Goal: Transaction & Acquisition: Purchase product/service

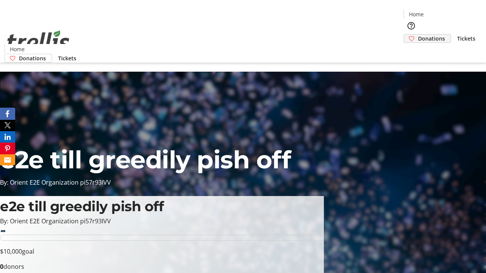
click at [418, 35] on span "Donations" at bounding box center [431, 39] width 27 height 8
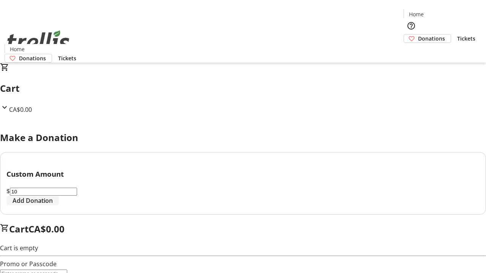
click at [53, 205] on span "Add Donation" at bounding box center [33, 200] width 40 height 9
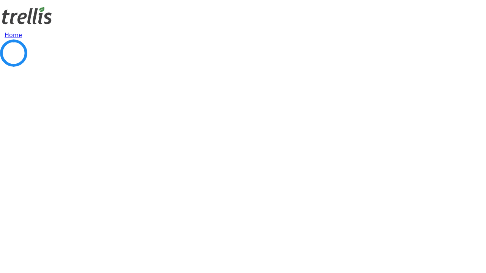
select select "CA"
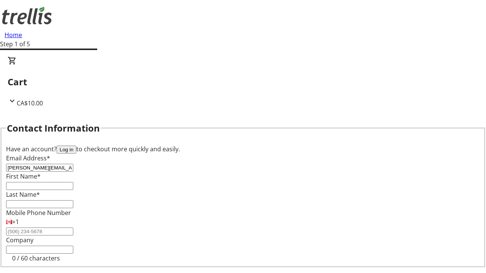
type input "[PERSON_NAME][EMAIL_ADDRESS][DOMAIN_NAME]"
type input "[PERSON_NAME]"
type input "[STREET_ADDRESS][PERSON_NAME]"
type input "Kelowna"
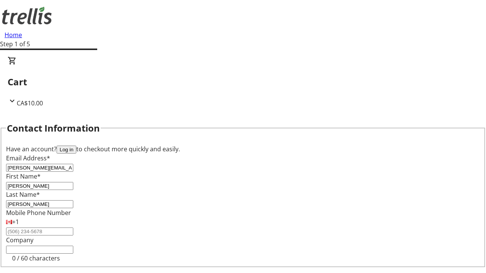
select select "BC"
type input "Kelowna"
type input "V1Y 0C2"
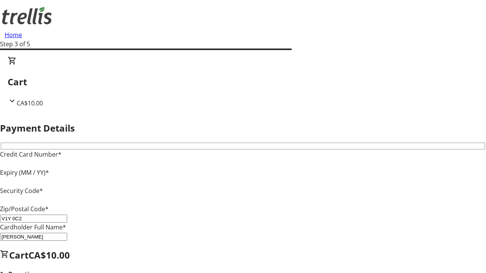
type input "V1Y 0C2"
